Goal: Obtain resource: Download file/media

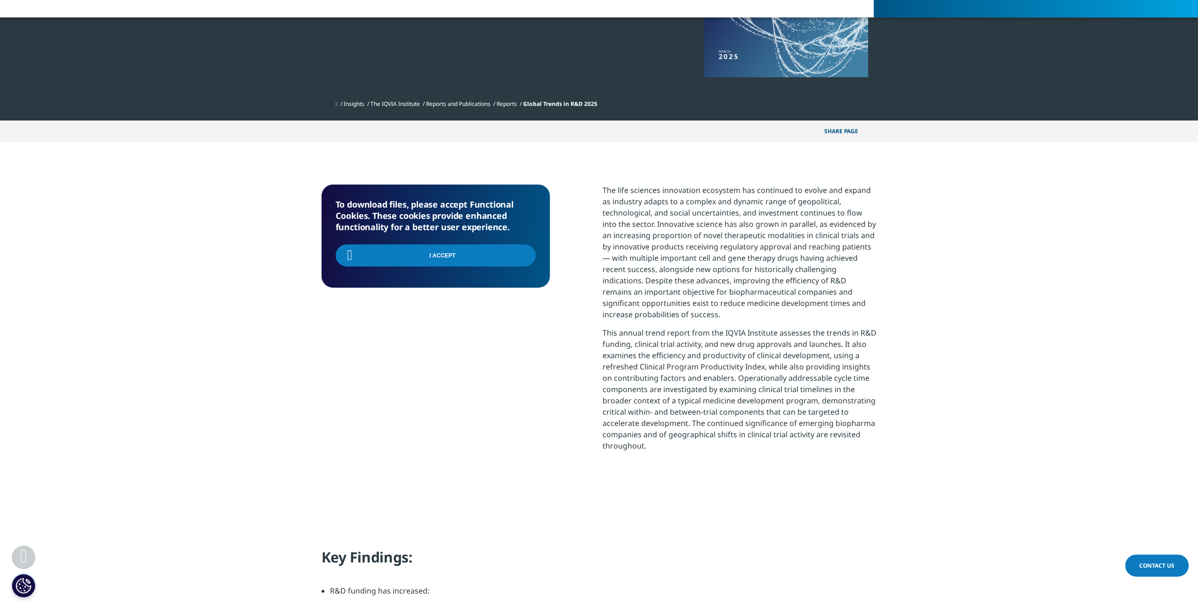
scroll to position [297, 555]
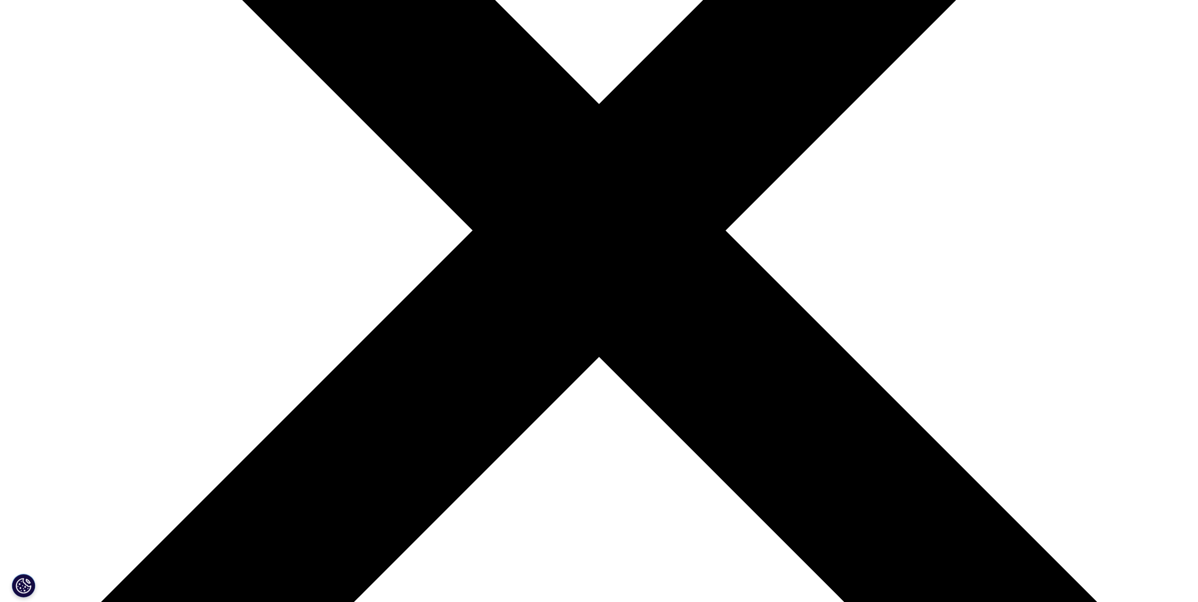
scroll to position [381, 0]
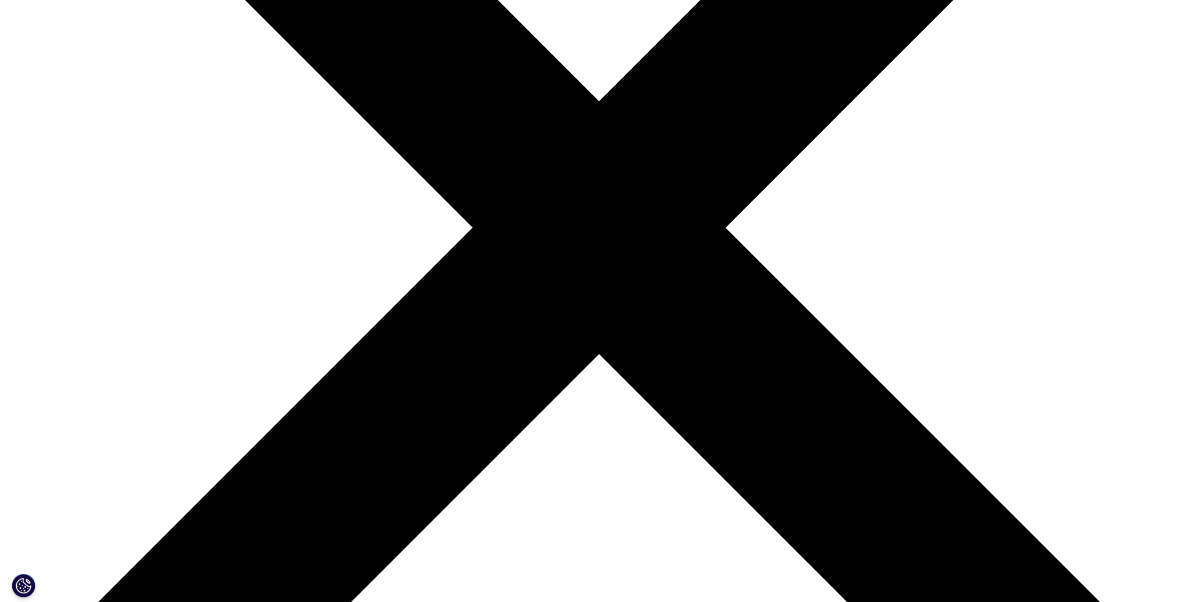
type input "Kenichiro"
type input "Takeuchi"
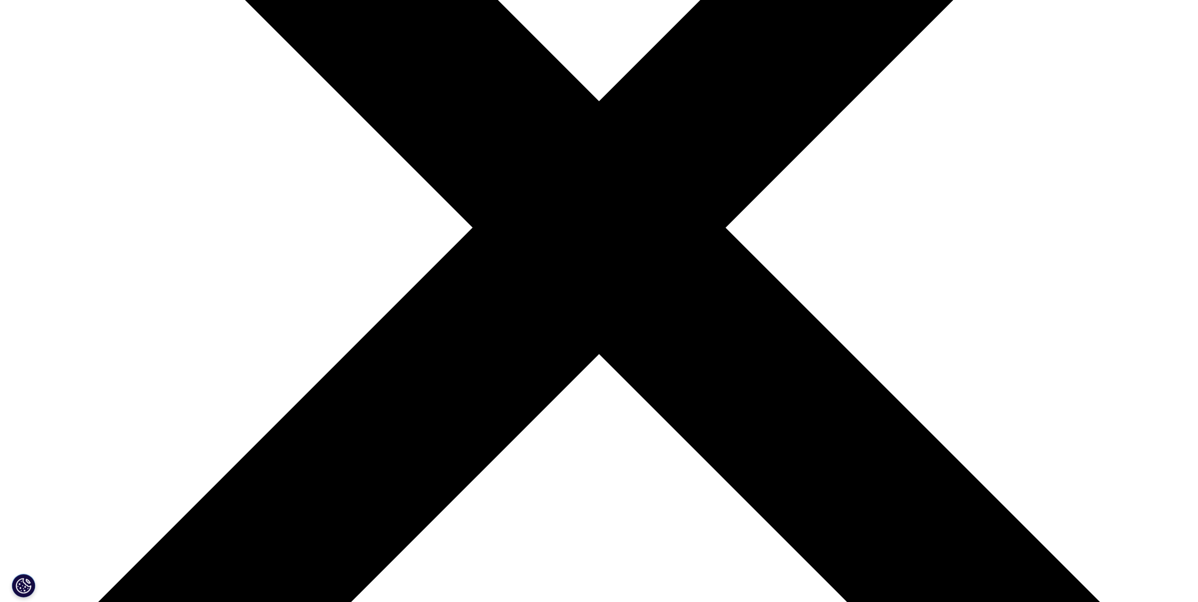
type input "kenichiro.takeuchi@astellas.com"
type input "Associate Director"
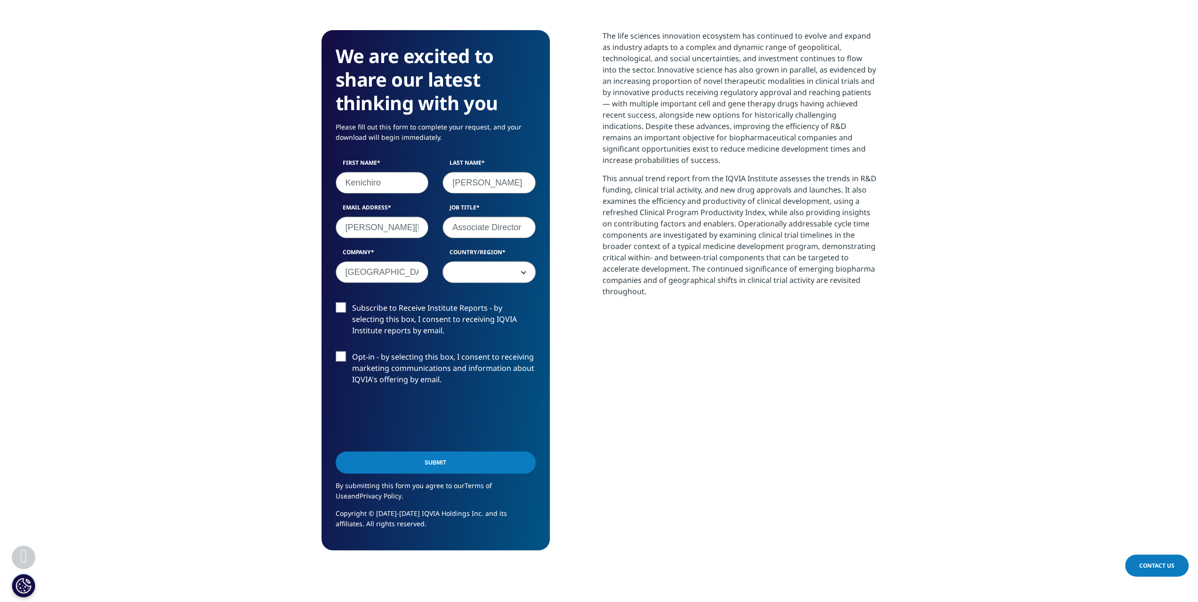
click at [371, 269] on input "[GEOGRAPHIC_DATA]" at bounding box center [382, 272] width 93 height 22
type input "J"
type input "Astellas Pharma. Inc."
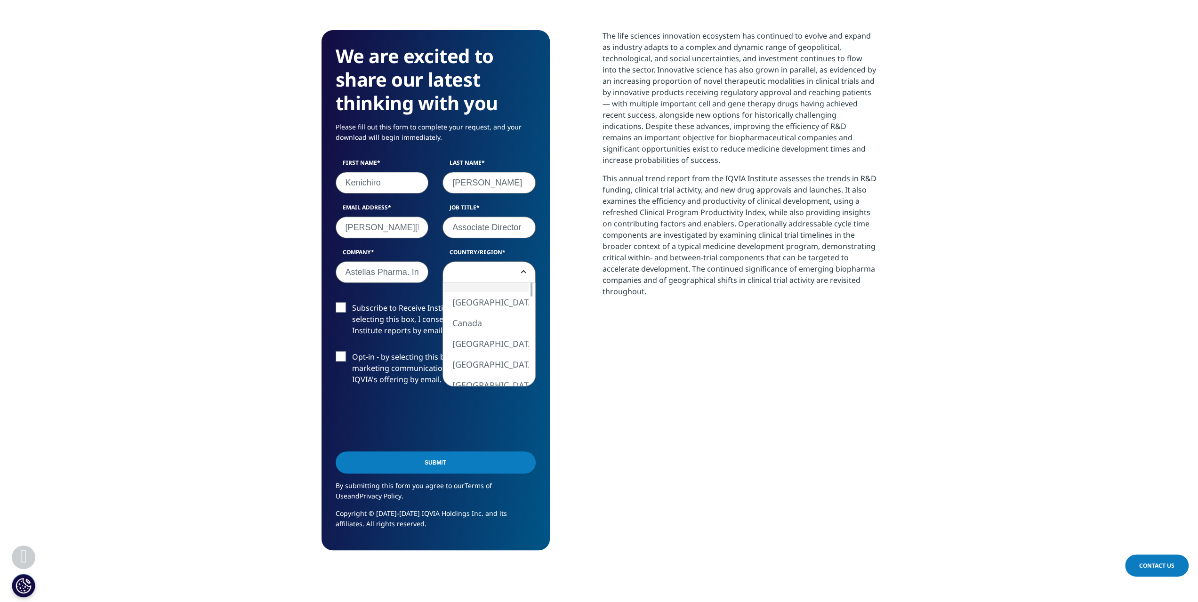
click at [525, 267] on span at bounding box center [489, 273] width 92 height 22
click at [531, 337] on div at bounding box center [531, 332] width 2 height 14
click at [531, 292] on div at bounding box center [532, 334] width 8 height 104
select select "[GEOGRAPHIC_DATA]"
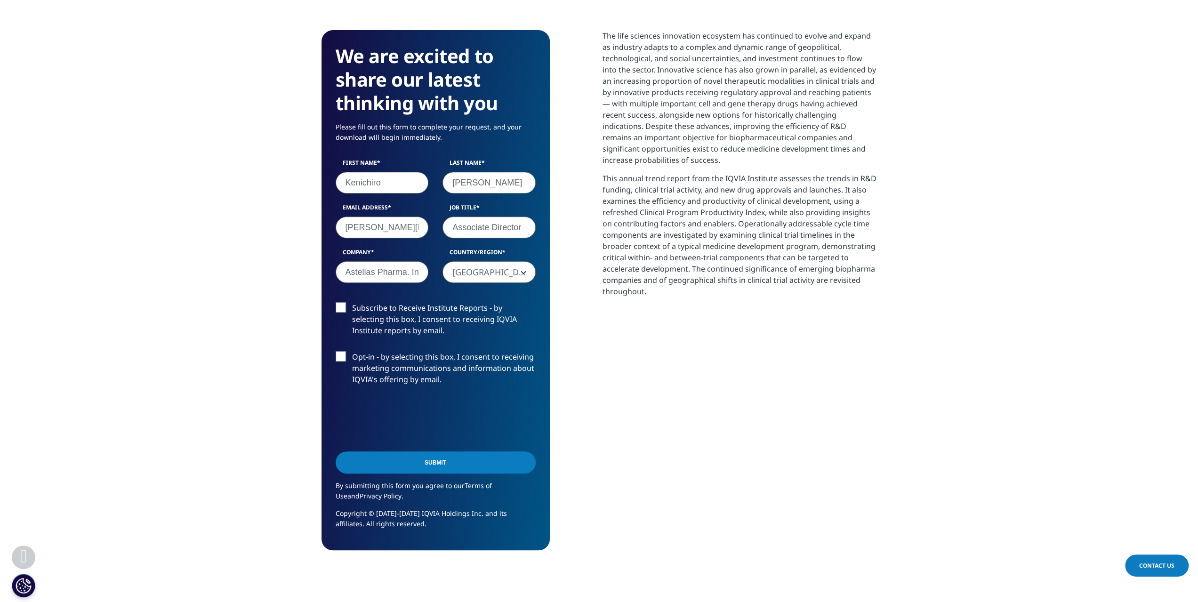
click at [635, 343] on div "The life sciences innovation ecosystem has continued to evolve and expand as in…" at bounding box center [739, 290] width 274 height 520
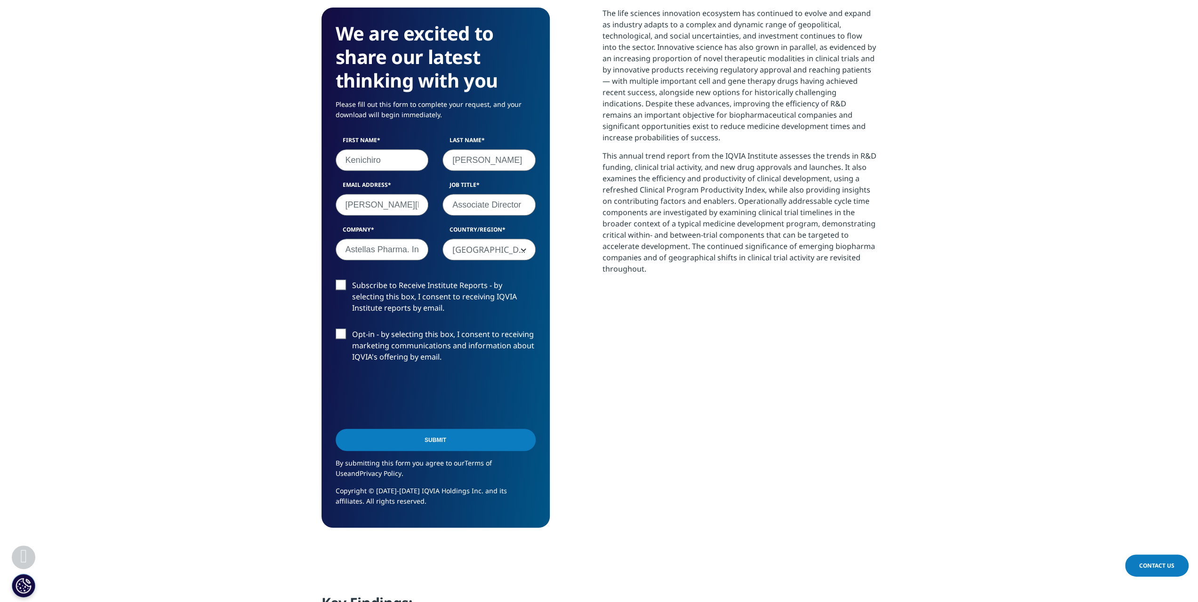
scroll to position [382, 0]
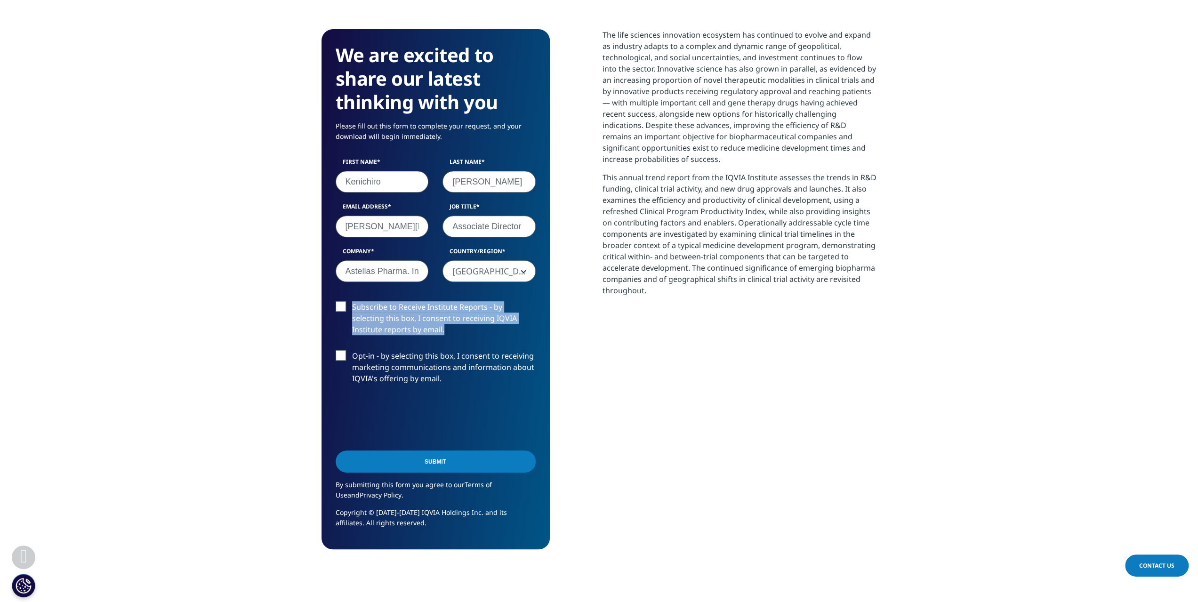
drag, startPoint x: 417, startPoint y: 328, endPoint x: 352, endPoint y: 305, distance: 68.8
click at [352, 305] on label "Subscribe to Receive Institute Reports - by selecting this box, I consent to re…" at bounding box center [436, 320] width 200 height 39
copy label "Subscribe to Receive Institute Reports - by selecting this box, I consent to re…"
click at [620, 402] on div "The life sciences innovation ecosystem has continued to evolve and expand as in…" at bounding box center [739, 289] width 274 height 520
click at [430, 457] on input "Submit" at bounding box center [436, 461] width 200 height 22
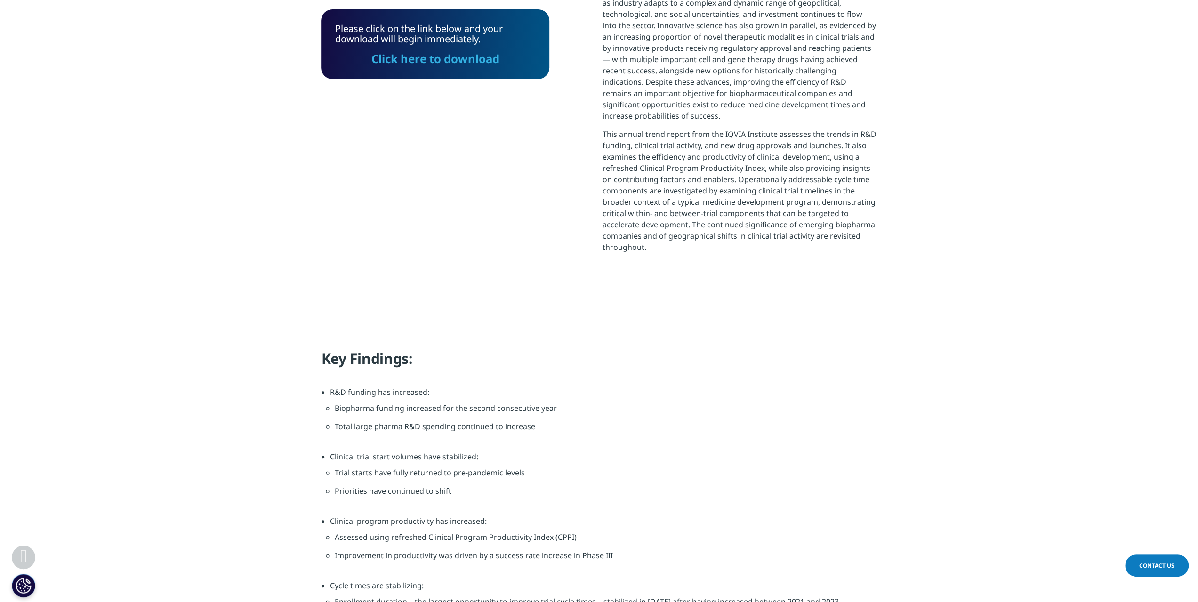
scroll to position [297, 555]
click at [413, 63] on link "Click here to download" at bounding box center [435, 59] width 128 height 16
